Goal: Find specific page/section: Find specific page/section

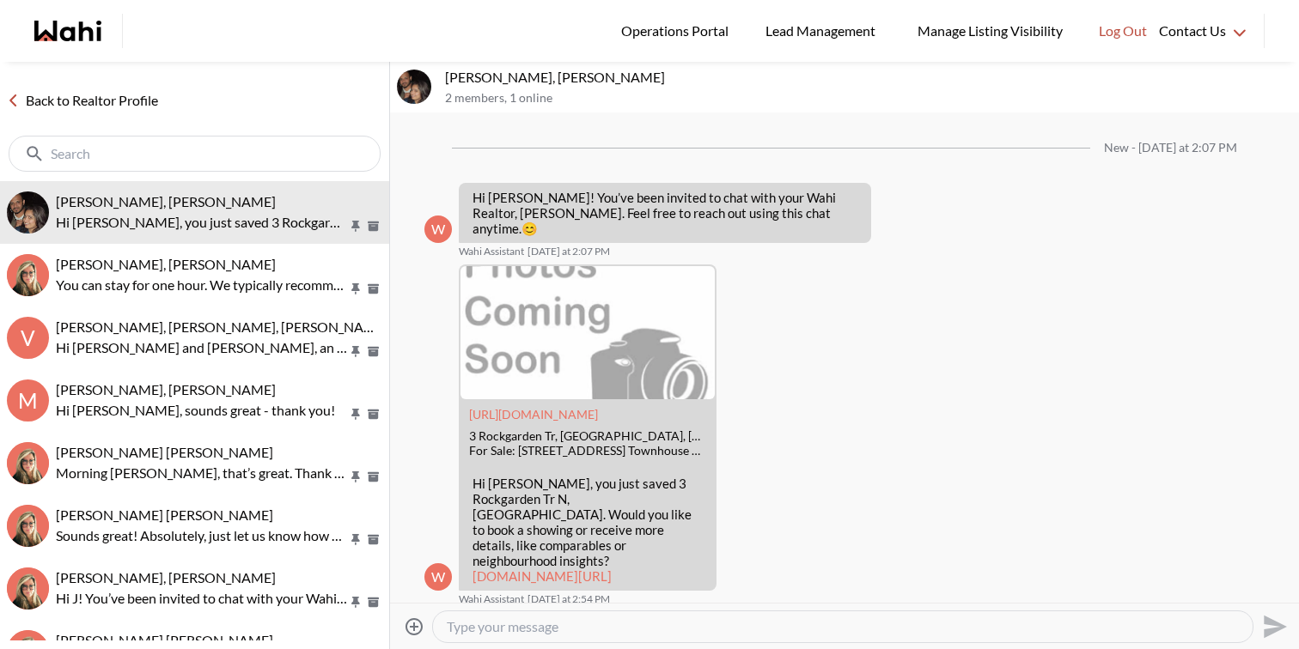
click at [99, 96] on link "Back to Realtor Profile" at bounding box center [82, 100] width 165 height 22
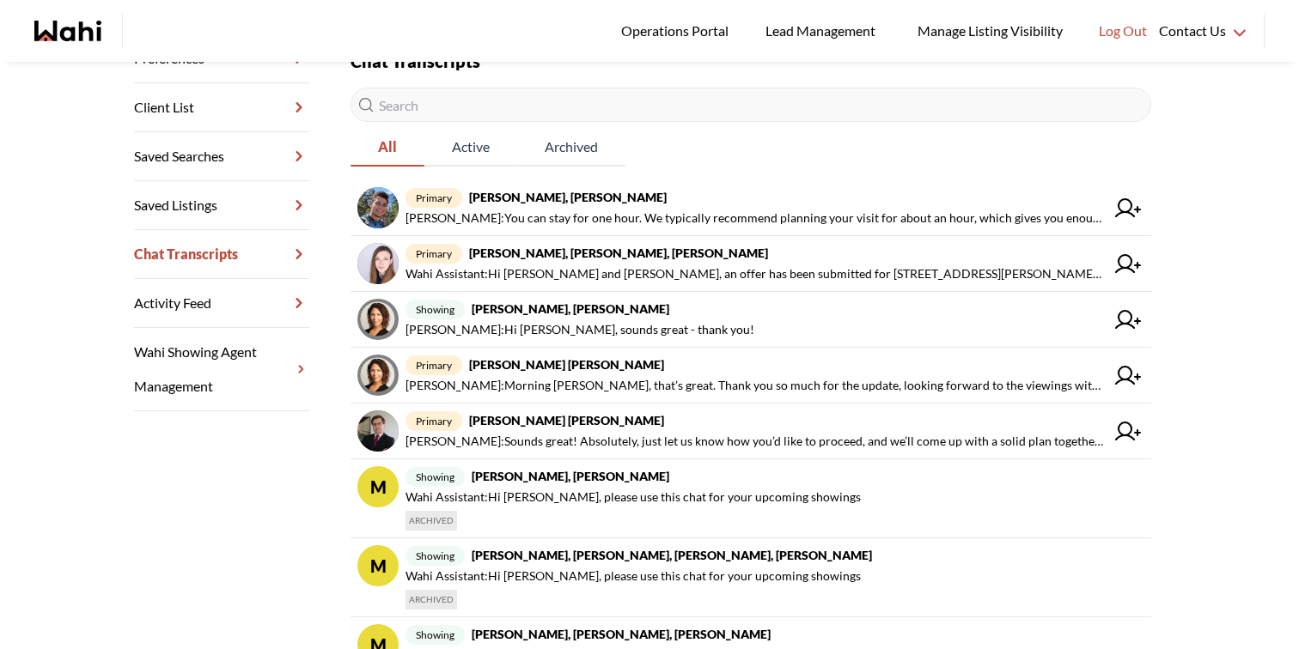
scroll to position [280, 0]
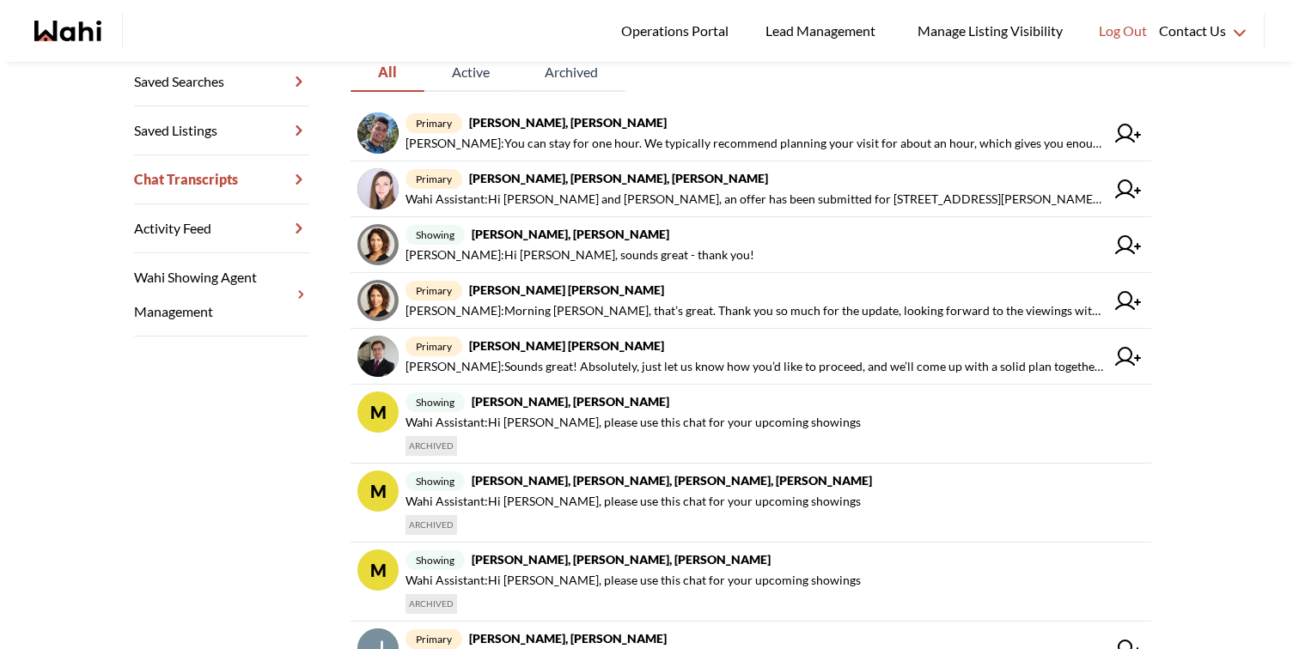
scroll to position [357, 0]
